Goal: Task Accomplishment & Management: Manage account settings

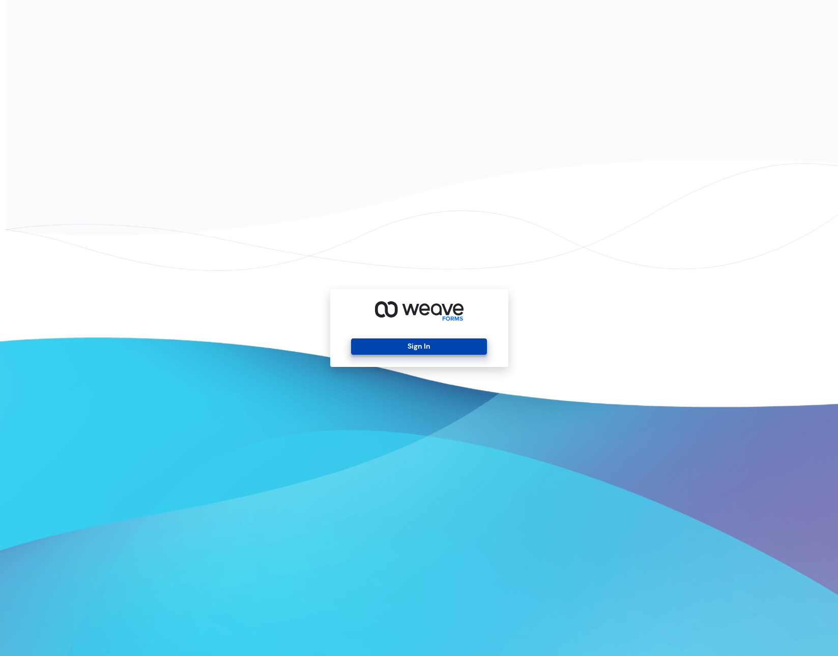
click at [448, 342] on button "Sign In" at bounding box center [419, 346] width 136 height 16
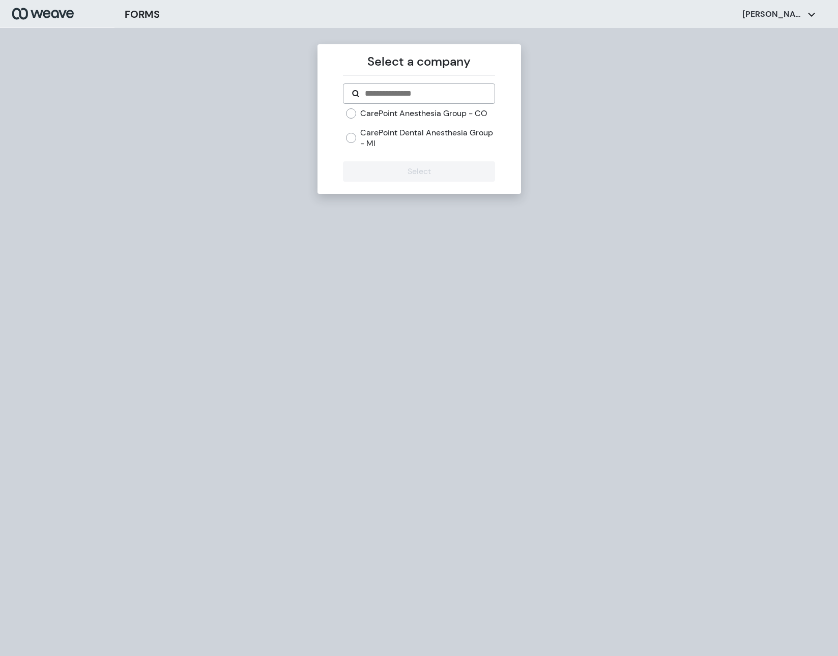
click at [399, 137] on label "CarePoint Dental Anesthesia Group - MI" at bounding box center [427, 138] width 135 height 22
click at [406, 176] on button "Select" at bounding box center [419, 171] width 152 height 20
